Goal: Information Seeking & Learning: Get advice/opinions

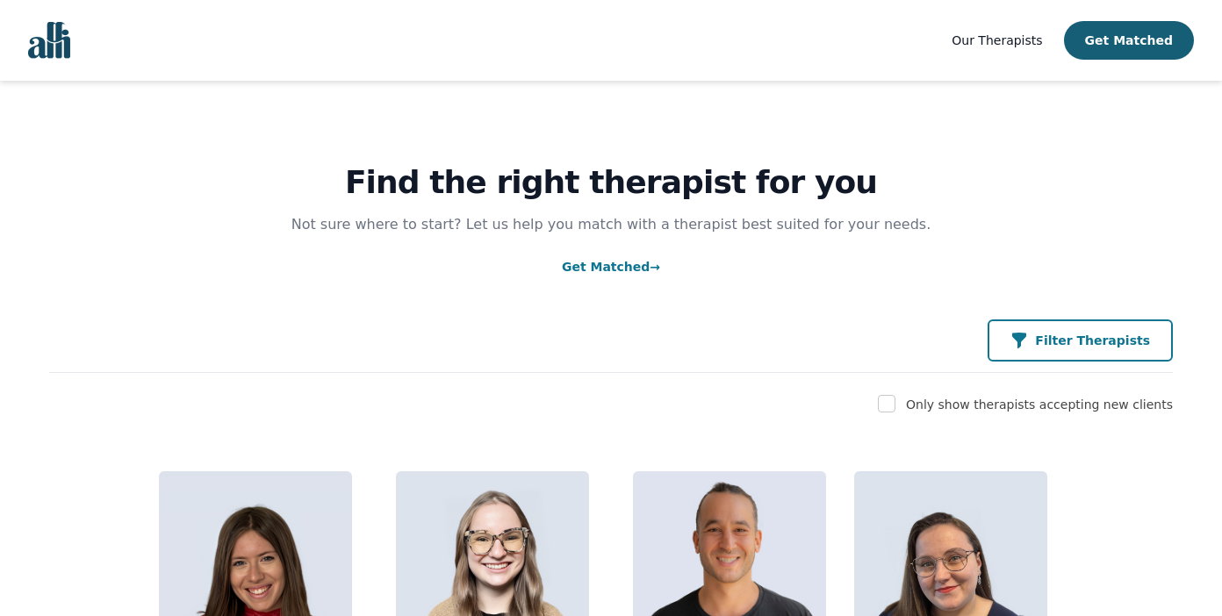
click at [1050, 335] on div "Filter Therapists" at bounding box center [1081, 341] width 140 height 18
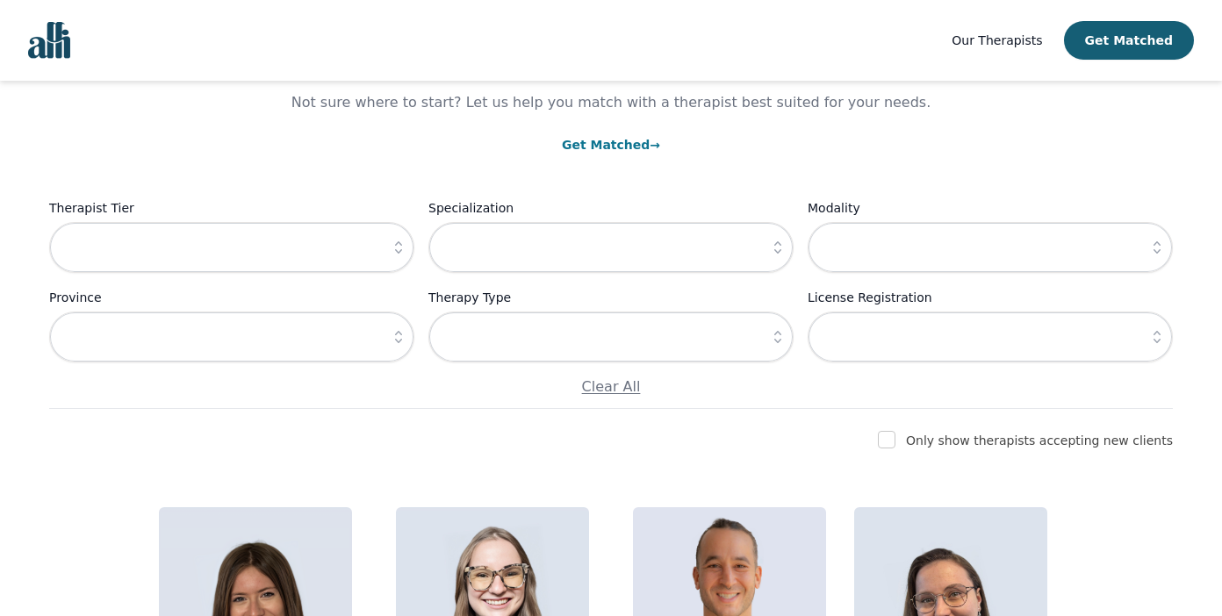
scroll to position [130, 0]
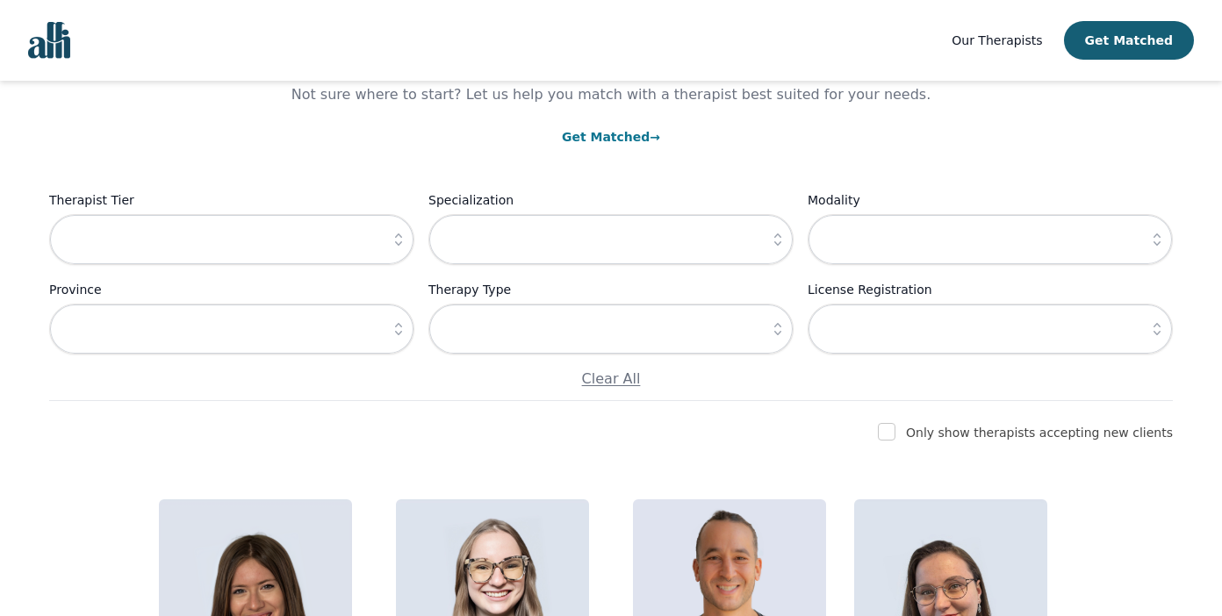
click at [1157, 229] on button "button" at bounding box center [1158, 239] width 32 height 51
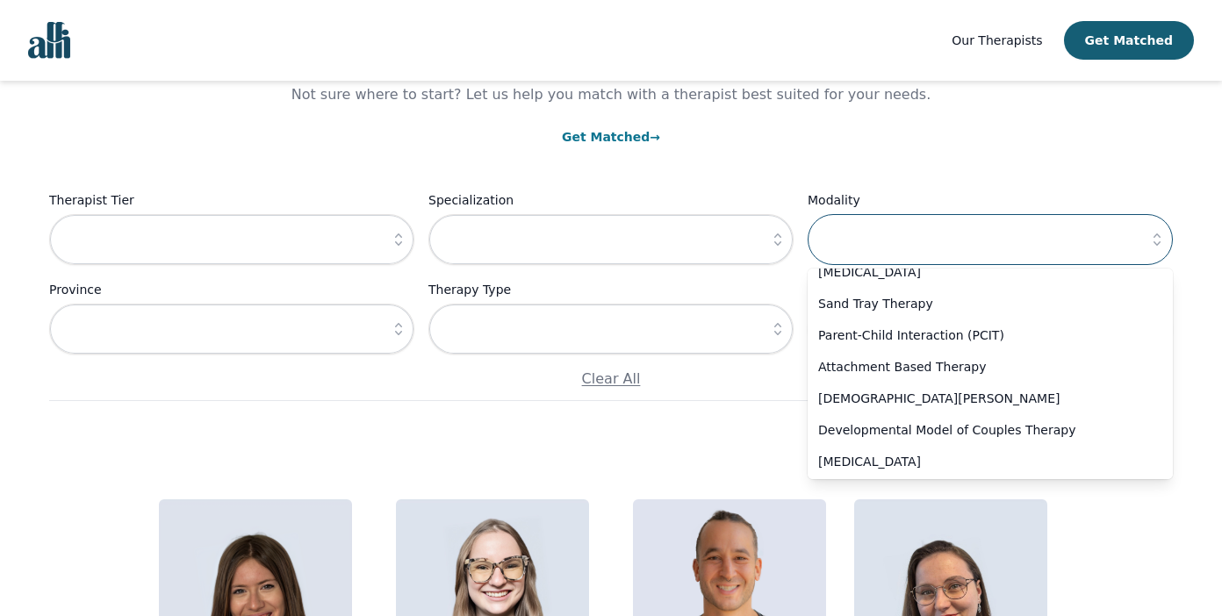
scroll to position [862, 0]
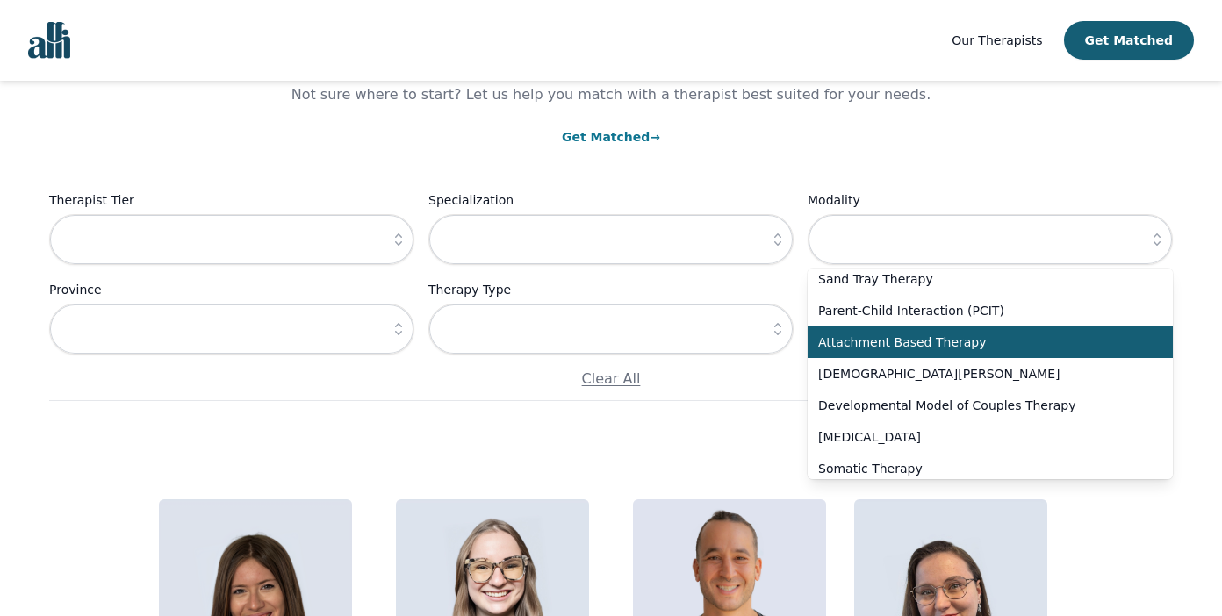
click at [1055, 351] on span "Attachment Based Therapy" at bounding box center [979, 343] width 323 height 18
type input "Attachment Based Therapy"
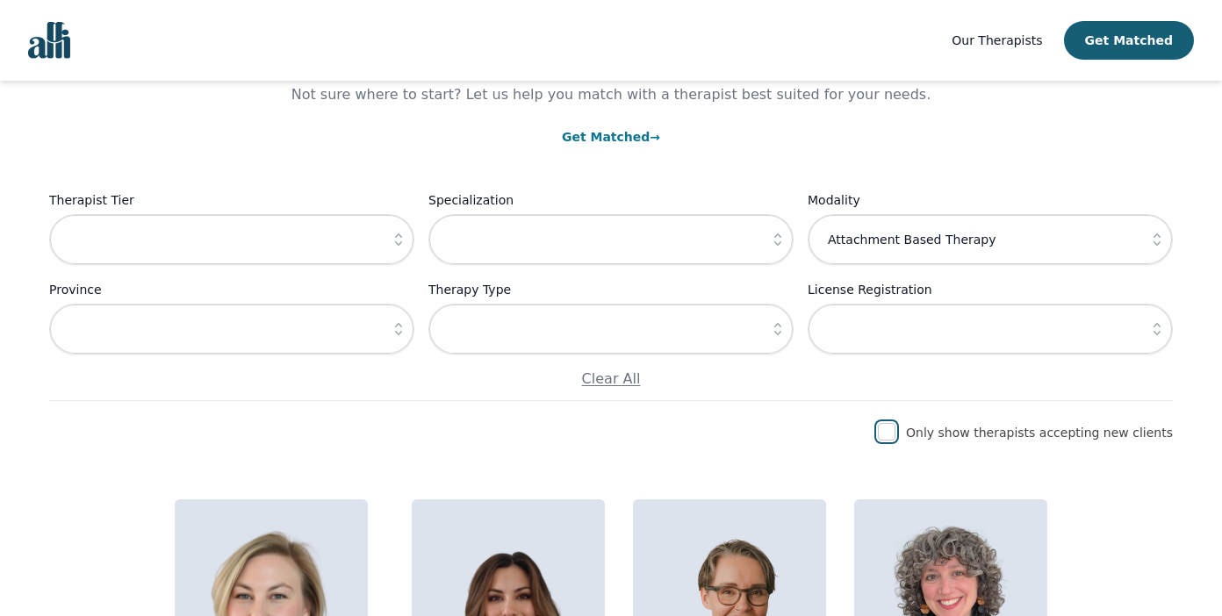
click at [896, 434] on input "checkbox" at bounding box center [887, 432] width 18 height 18
checkbox input "true"
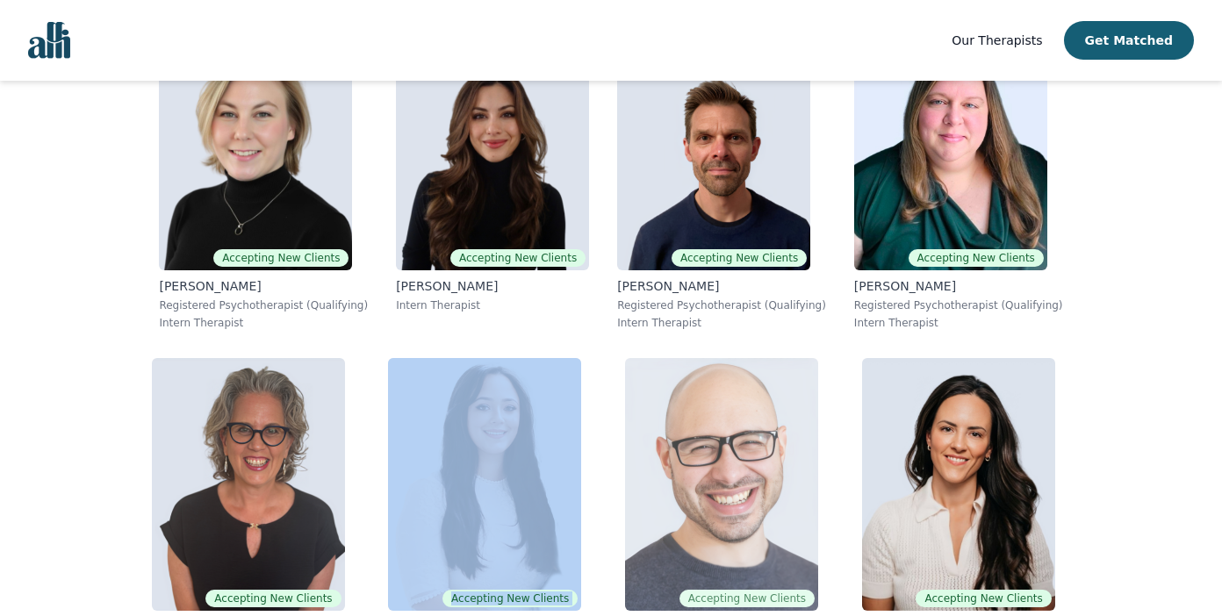
scroll to position [560, 0]
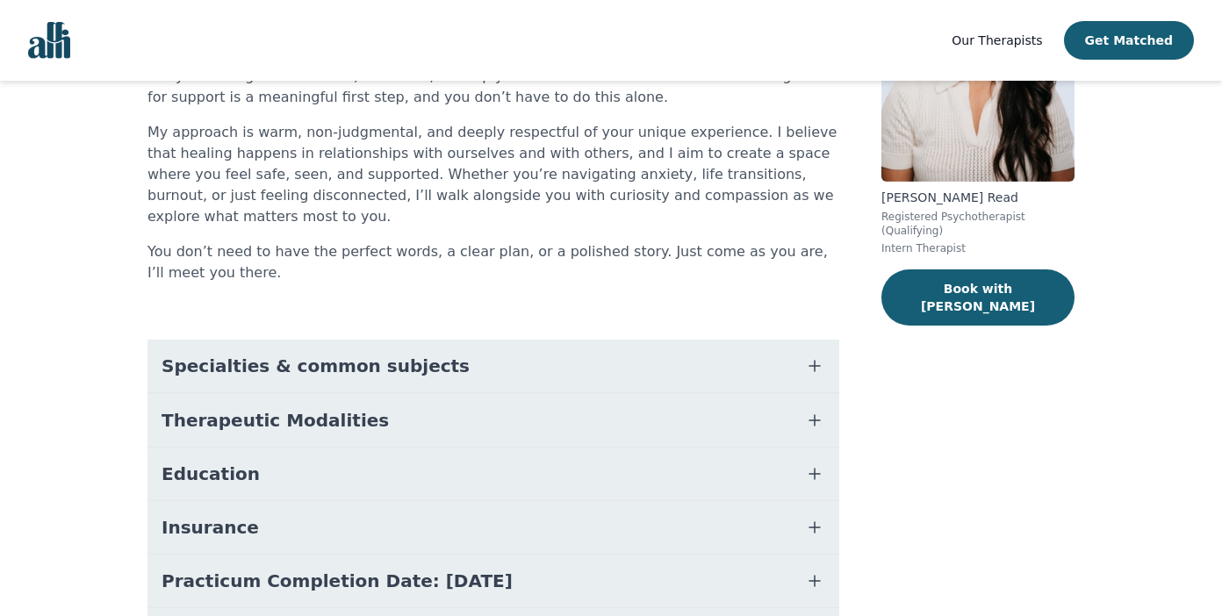
scroll to position [196, 0]
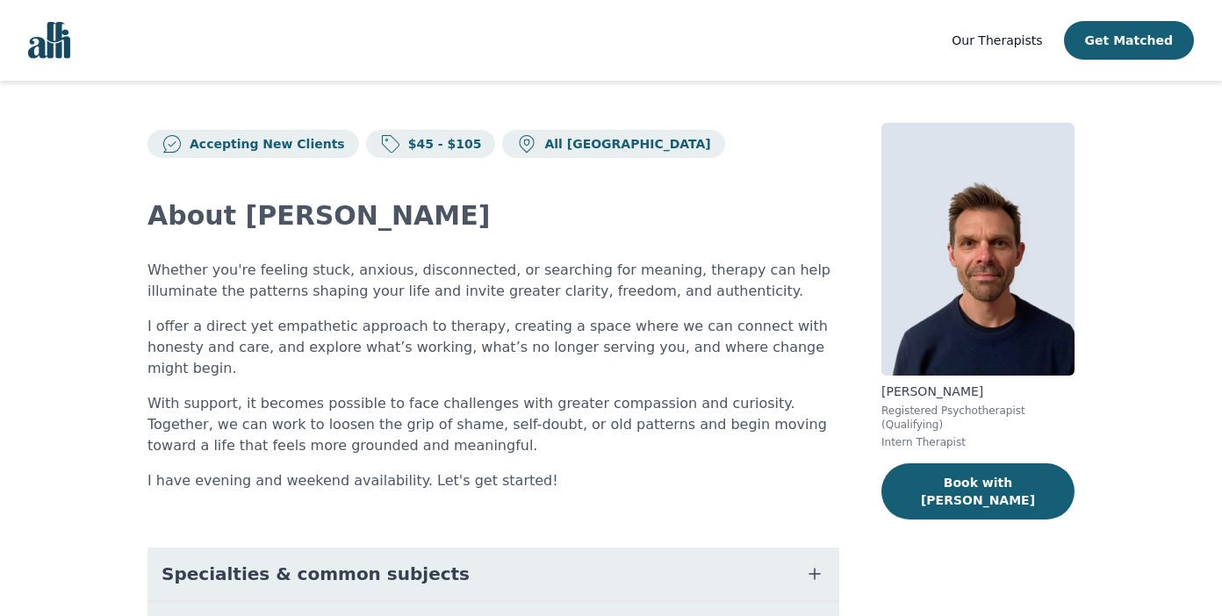
scroll to position [316, 0]
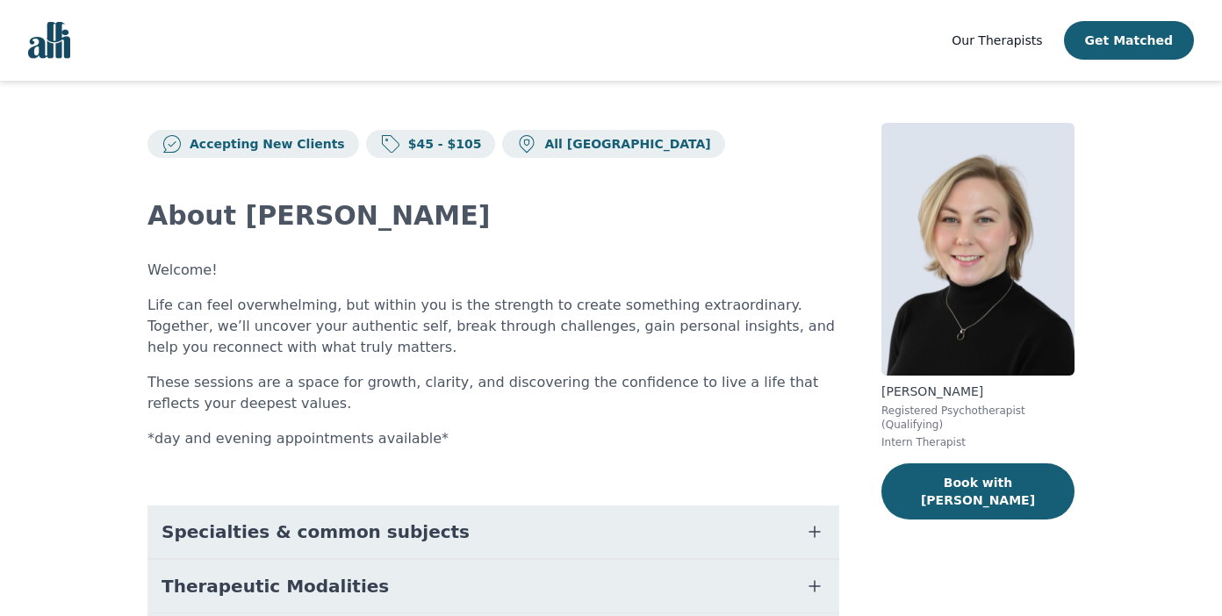
scroll to position [295, 0]
